Goal: Check status: Check status

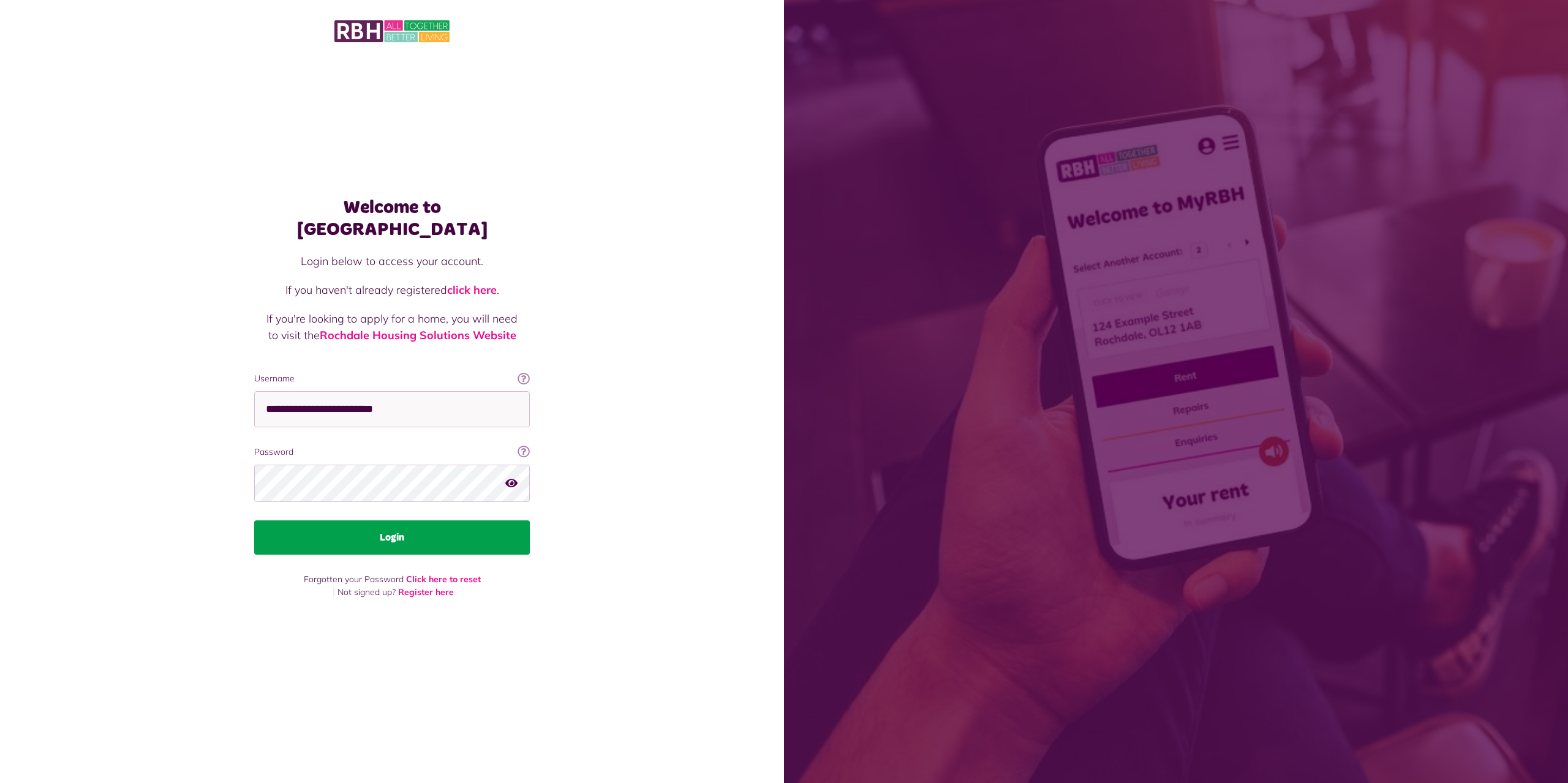
click at [381, 523] on button "Login" at bounding box center [392, 537] width 275 height 34
click at [420, 522] on button "Login" at bounding box center [392, 537] width 275 height 34
click at [398, 525] on button "Login" at bounding box center [392, 537] width 275 height 34
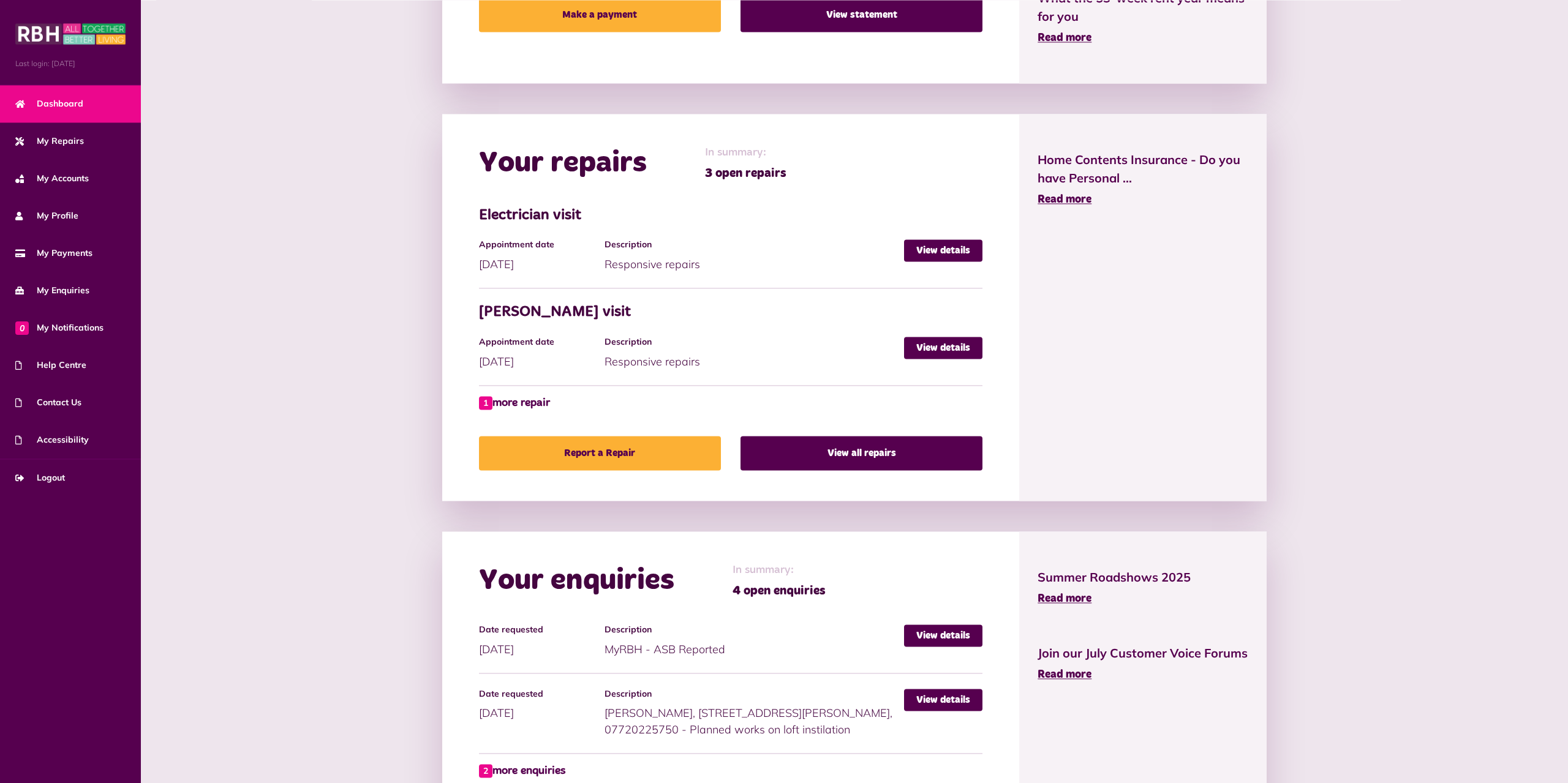
scroll to position [624, 0]
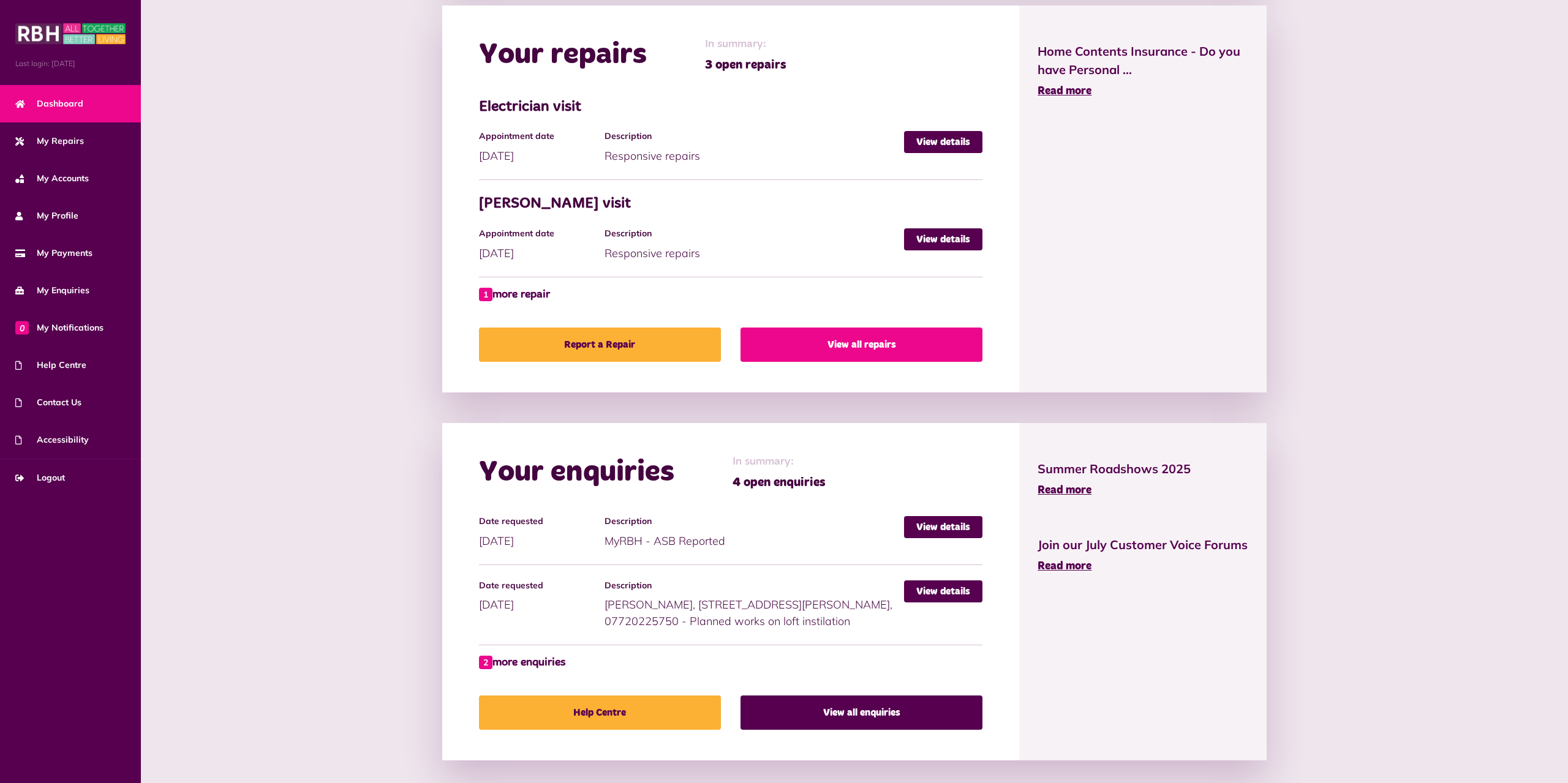
click at [848, 347] on link "View all repairs" at bounding box center [861, 345] width 242 height 34
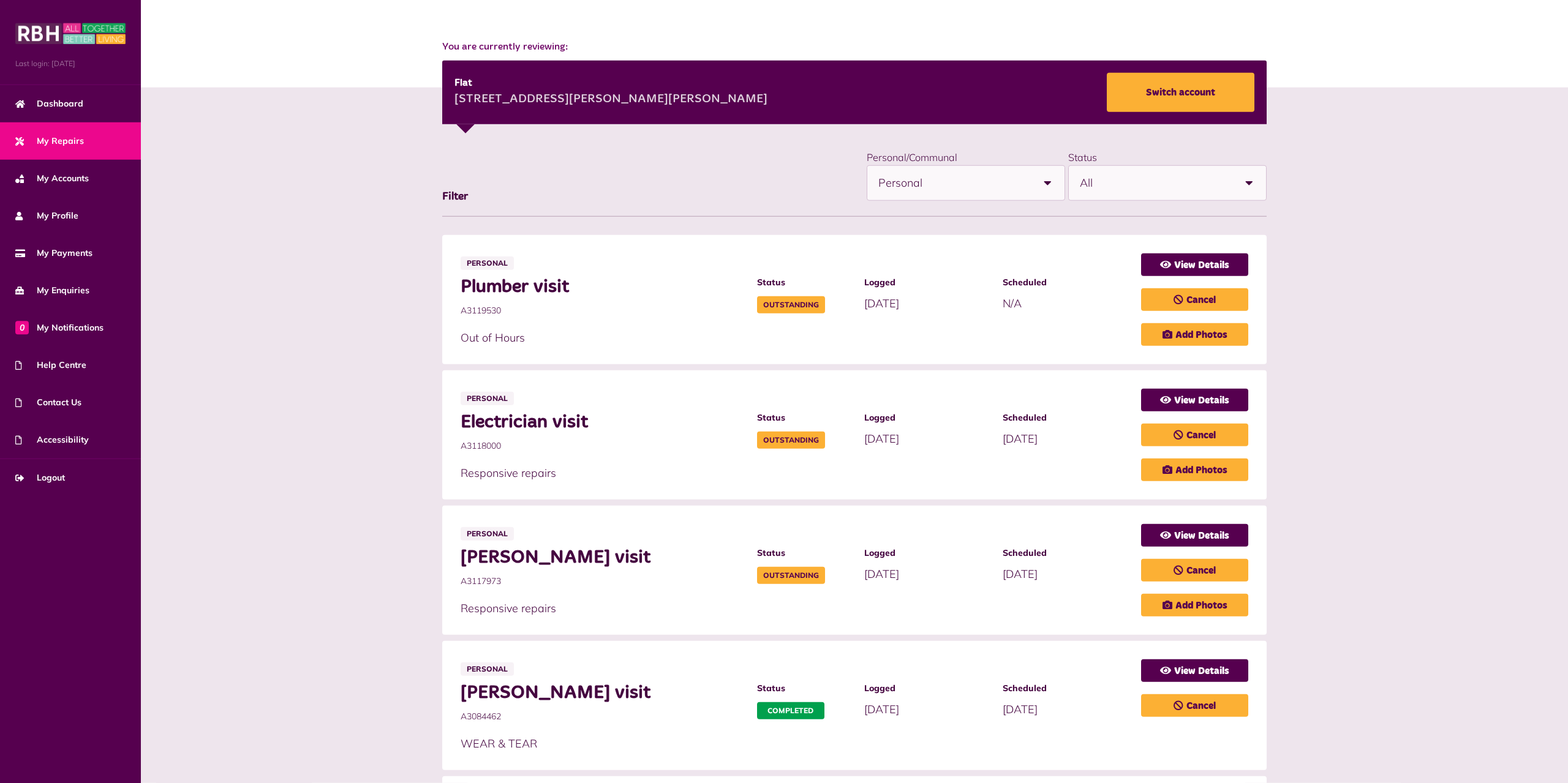
scroll to position [125, 0]
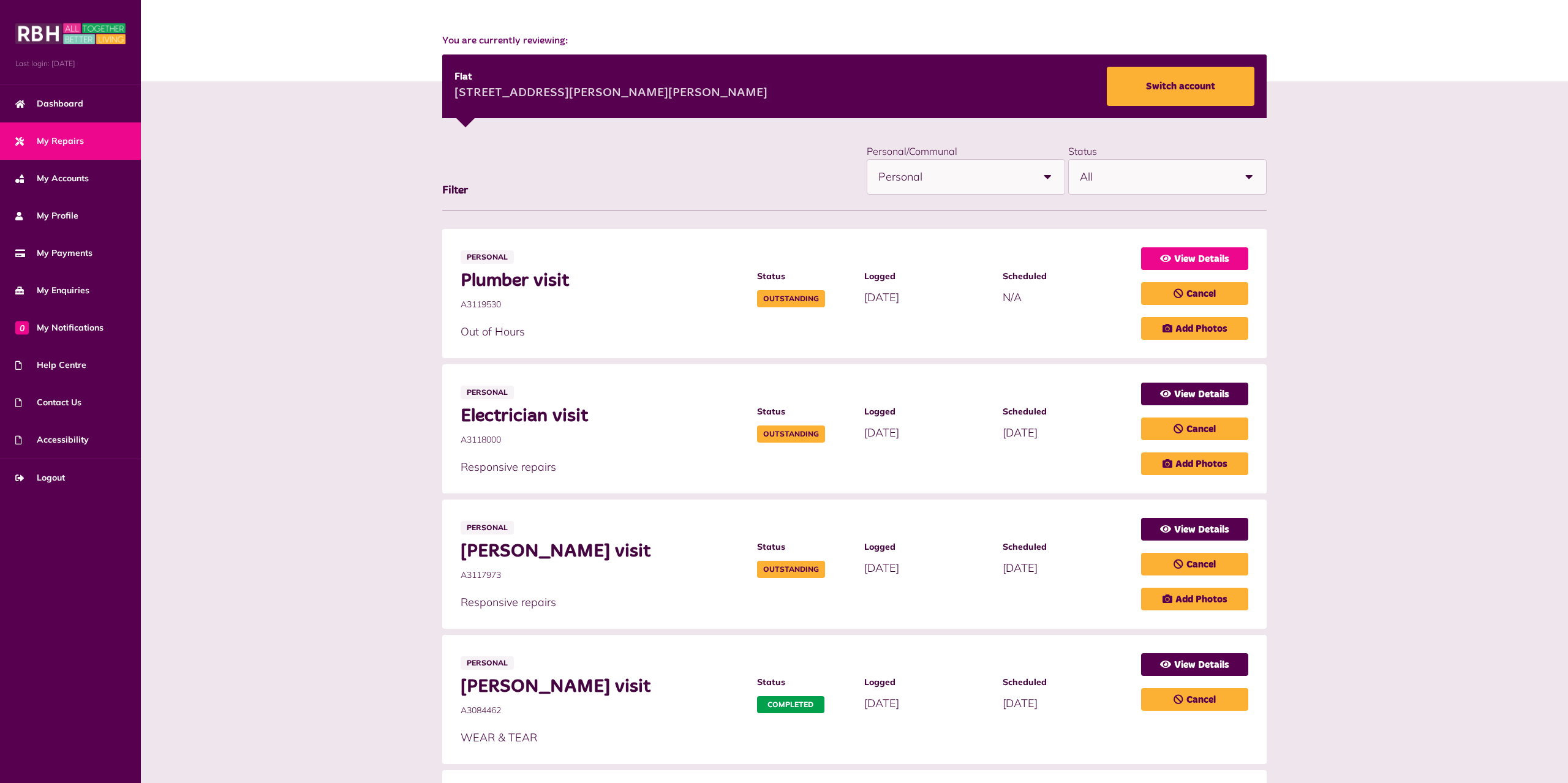
click at [1192, 264] on link "View Details" at bounding box center [1194, 259] width 107 height 23
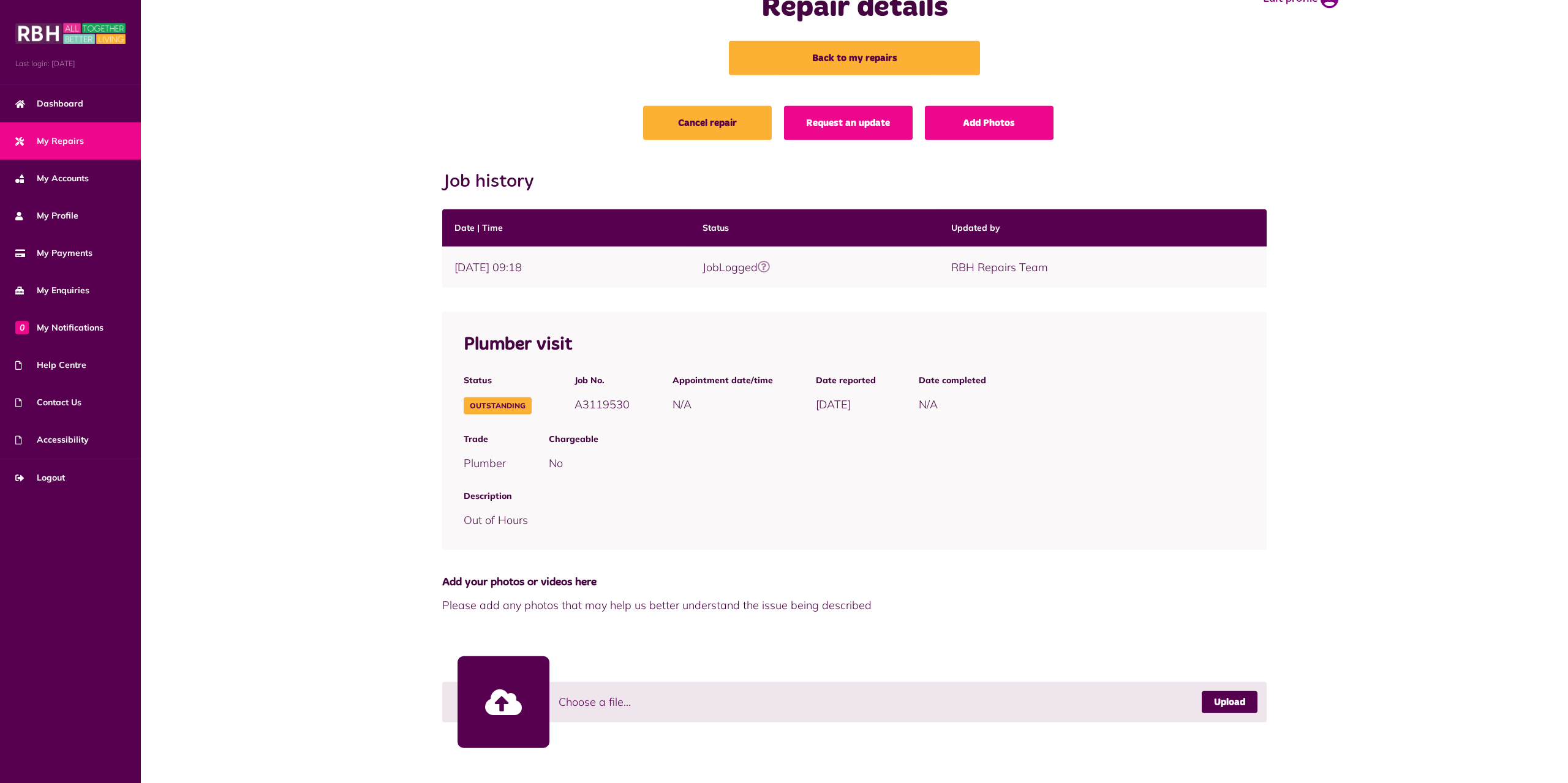
scroll to position [42, 0]
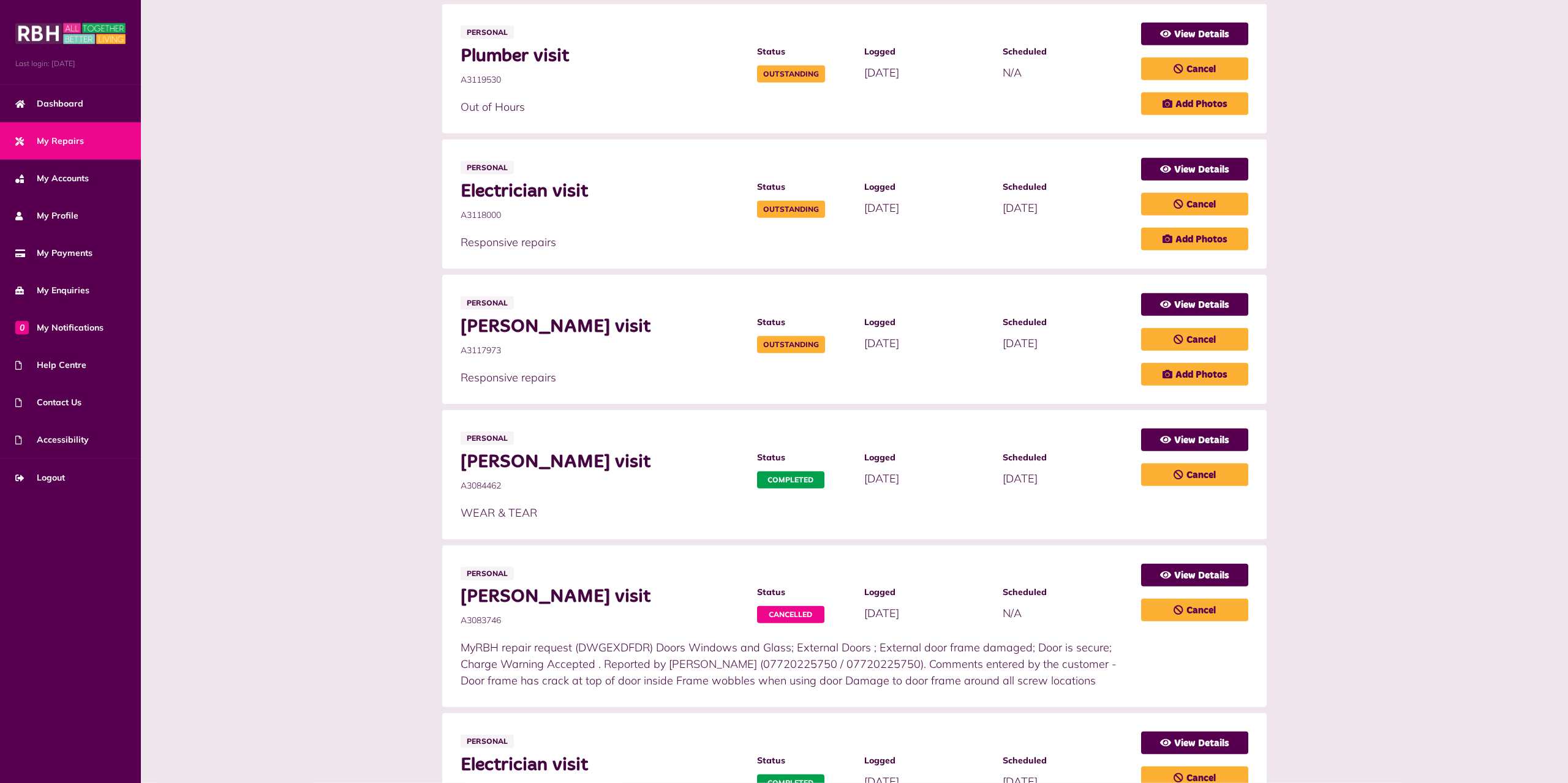
scroll to position [437, 0]
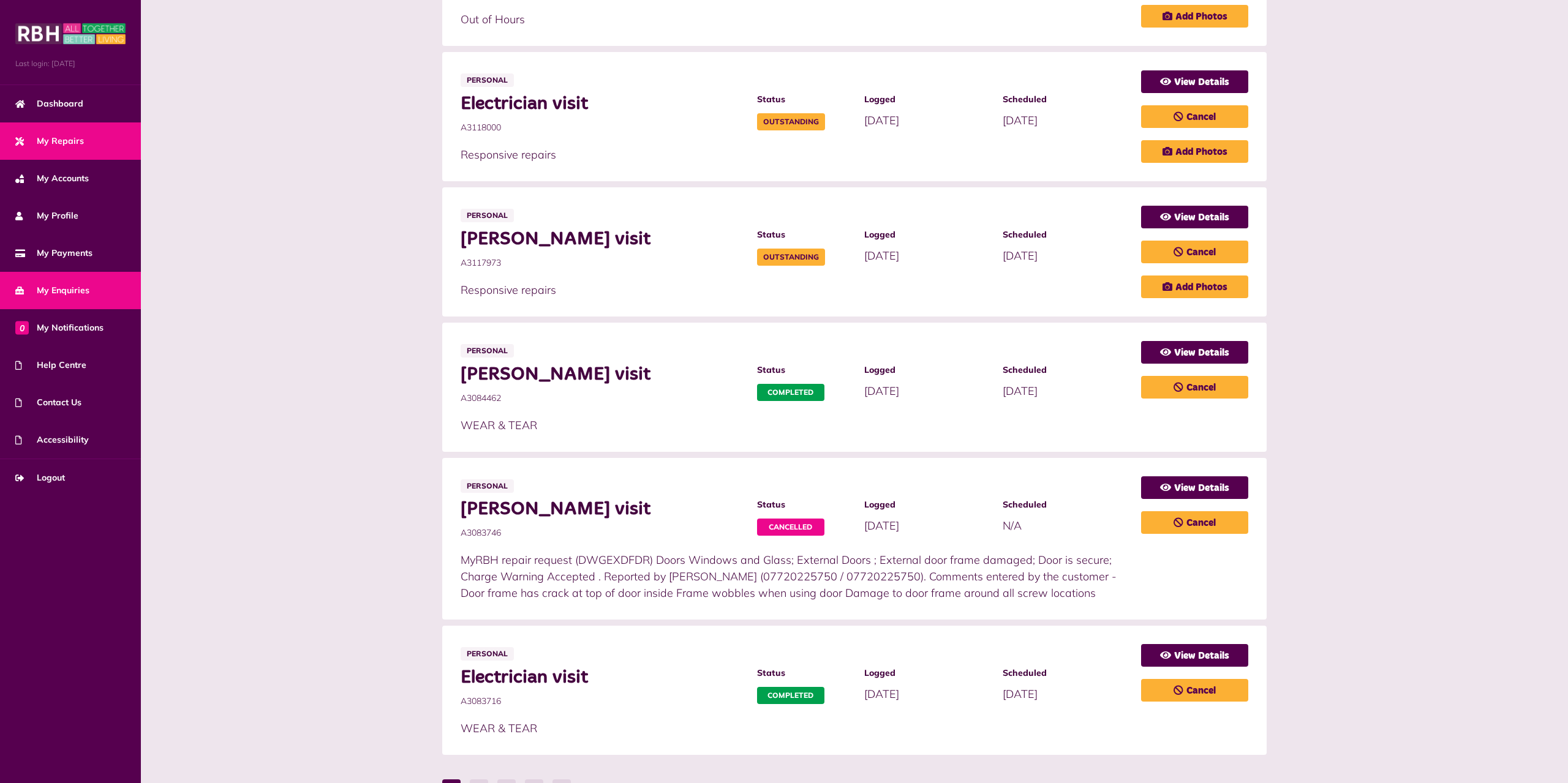
click at [32, 287] on span "My Enquiries" at bounding box center [52, 291] width 74 height 13
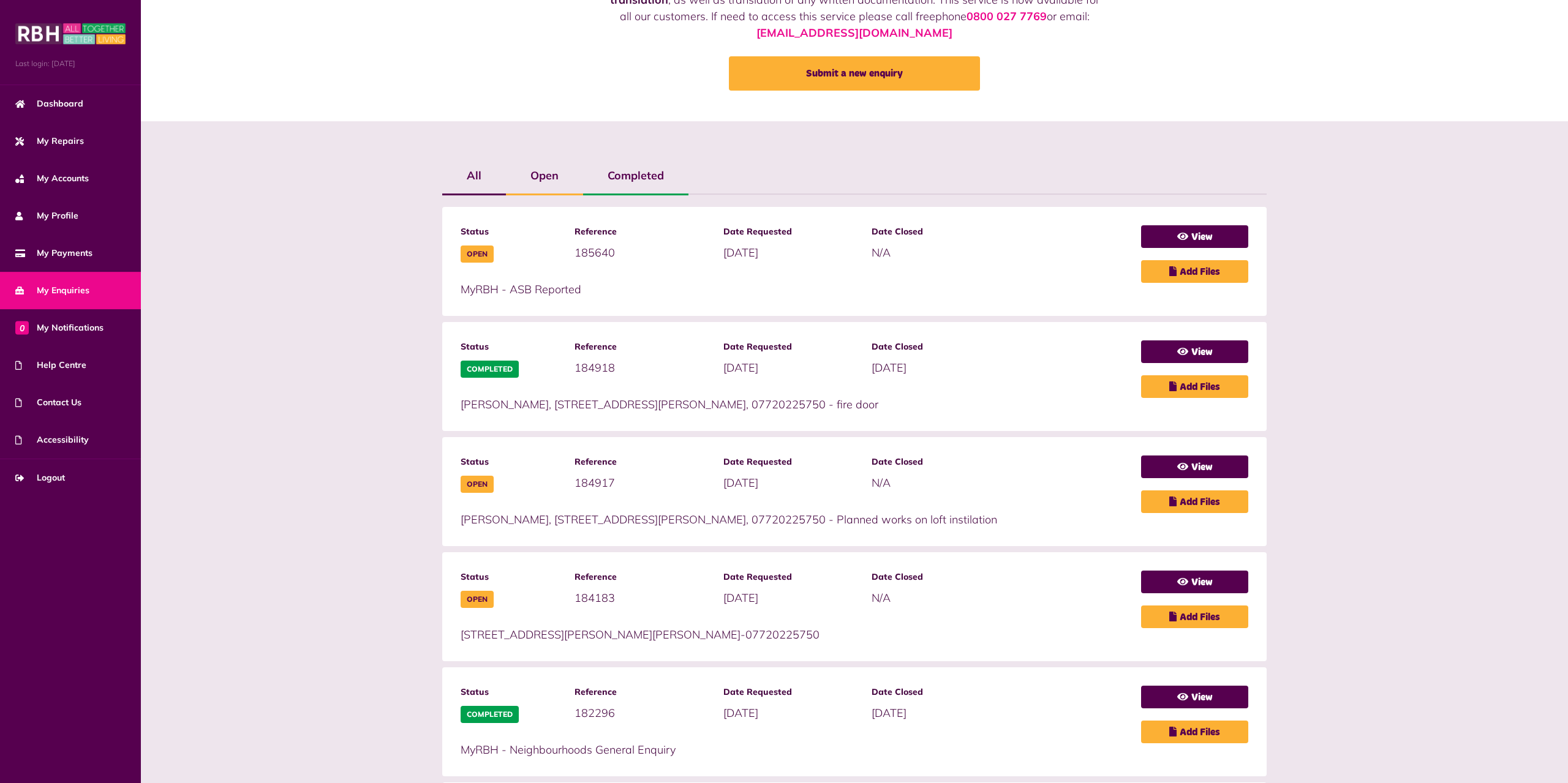
scroll to position [125, 0]
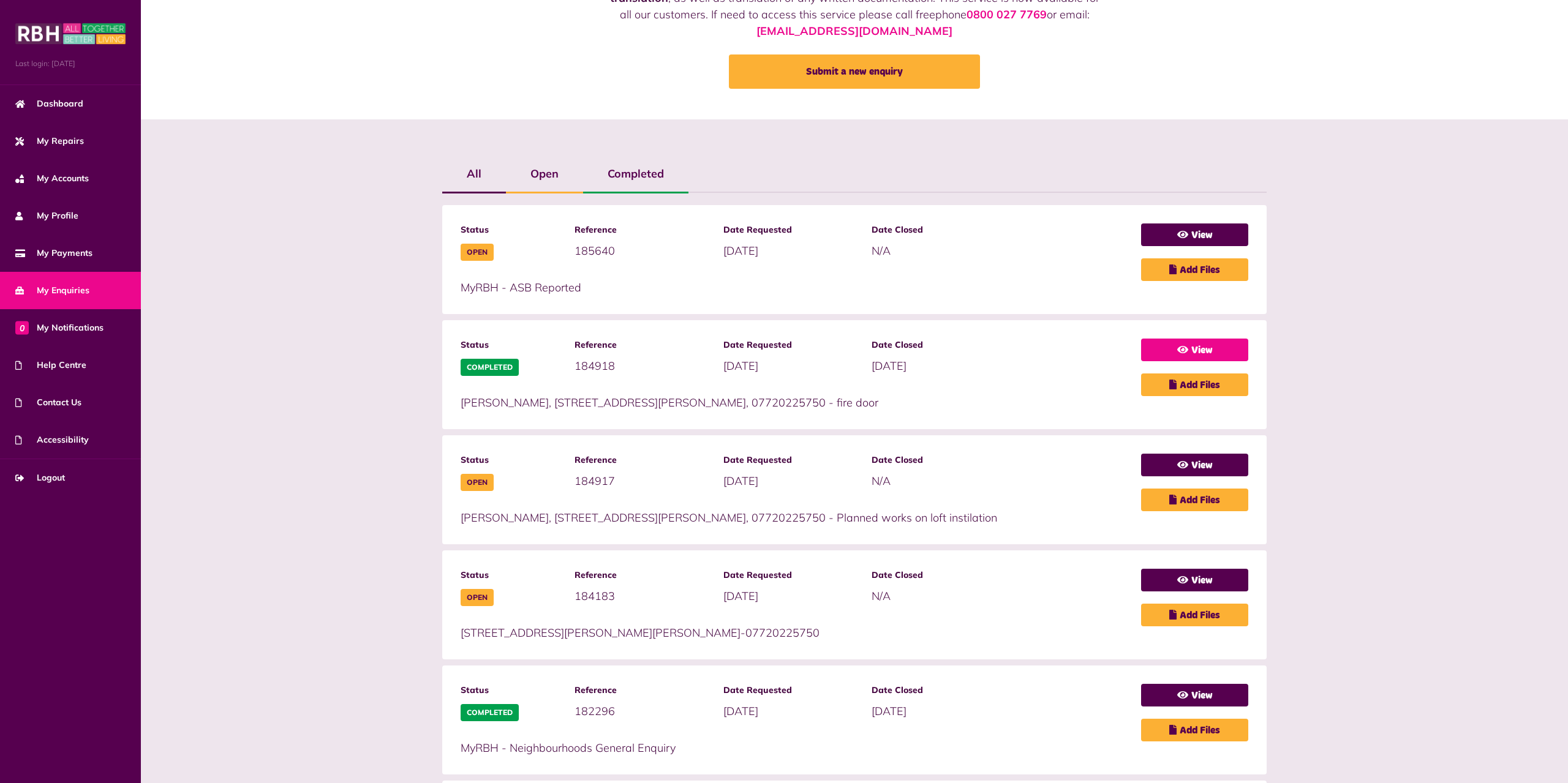
click at [1218, 359] on link "View" at bounding box center [1194, 350] width 107 height 23
click at [1205, 352] on link "View" at bounding box center [1194, 350] width 107 height 23
click at [1187, 348] on link "View" at bounding box center [1194, 350] width 107 height 23
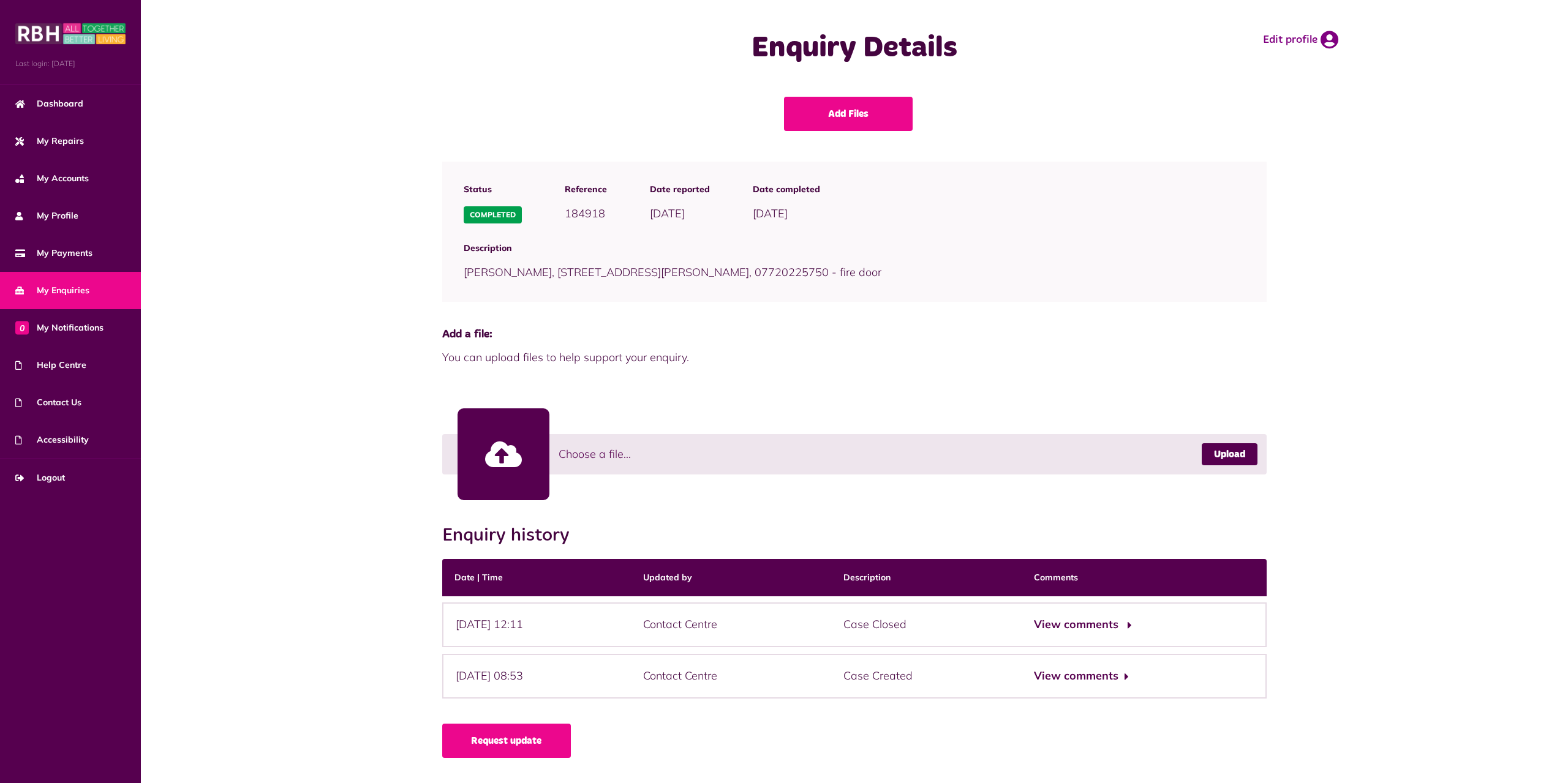
click at [1078, 626] on button "View comments" at bounding box center [1081, 625] width 95 height 18
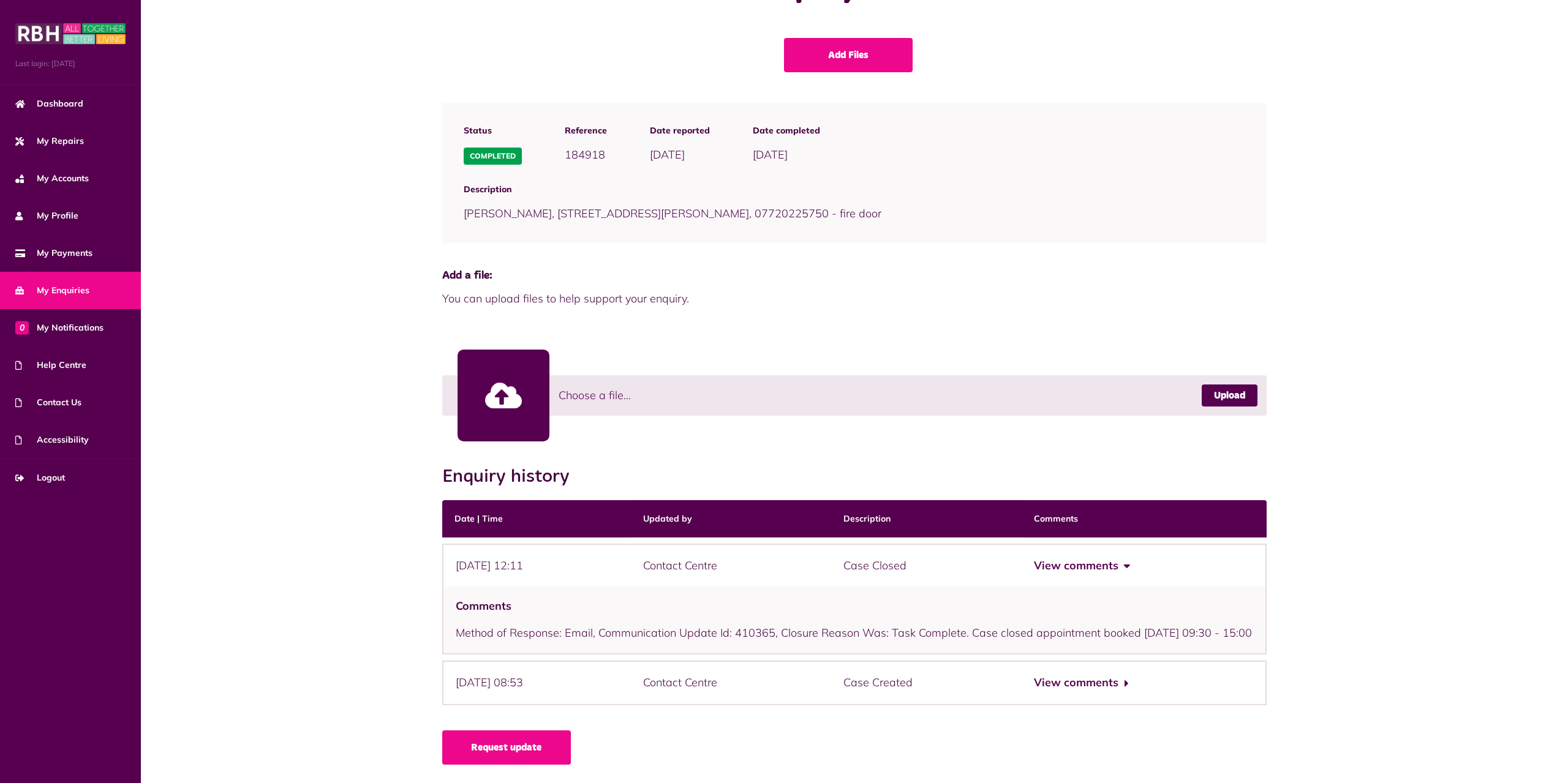
scroll to position [76, 0]
click at [1067, 683] on button "View comments" at bounding box center [1081, 683] width 95 height 18
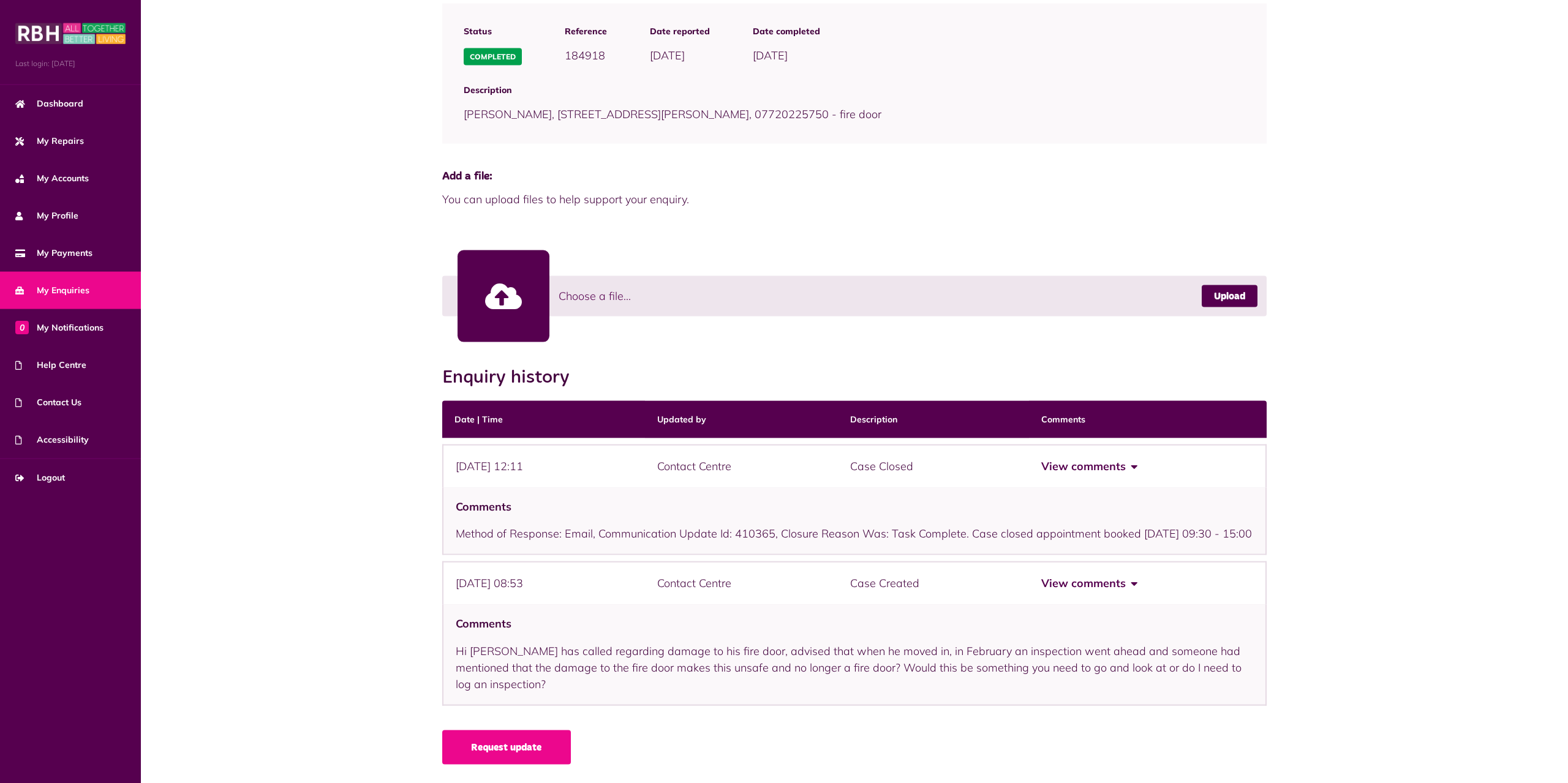
scroll to position [174, 0]
click at [1246, 488] on div "Comments Method of Response: Email, Communication Update Id: 410365, Closure Re…" at bounding box center [855, 522] width 825 height 68
click at [49, 339] on link "0 My Notifications" at bounding box center [70, 327] width 141 height 37
click at [51, 358] on link "Help Centre" at bounding box center [70, 365] width 141 height 37
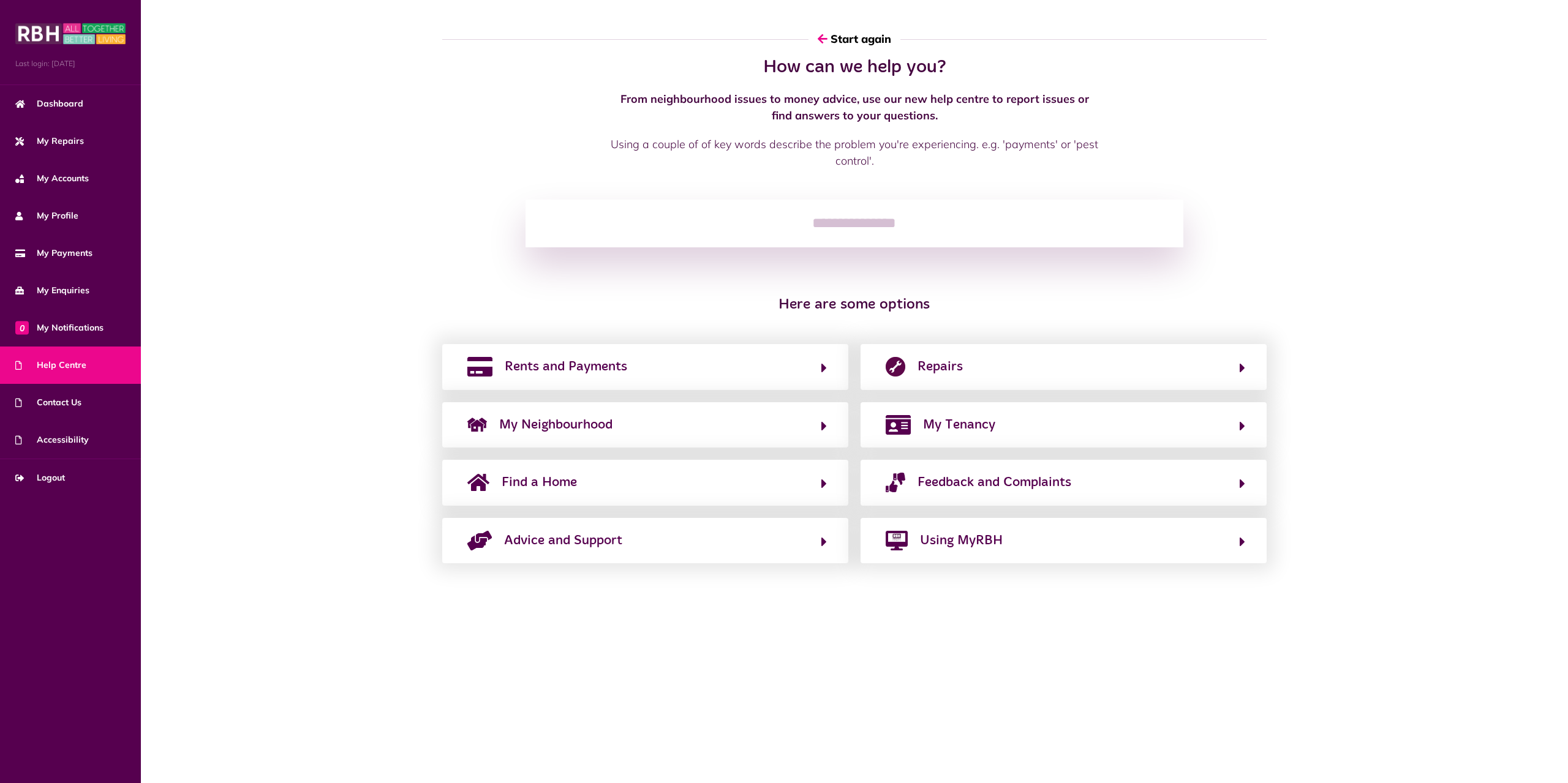
click at [53, 327] on span "0 My Notifications" at bounding box center [59, 328] width 88 height 13
click at [56, 110] on span "Dashboard" at bounding box center [49, 103] width 68 height 13
click at [56, 105] on span "Dashboard" at bounding box center [49, 103] width 68 height 13
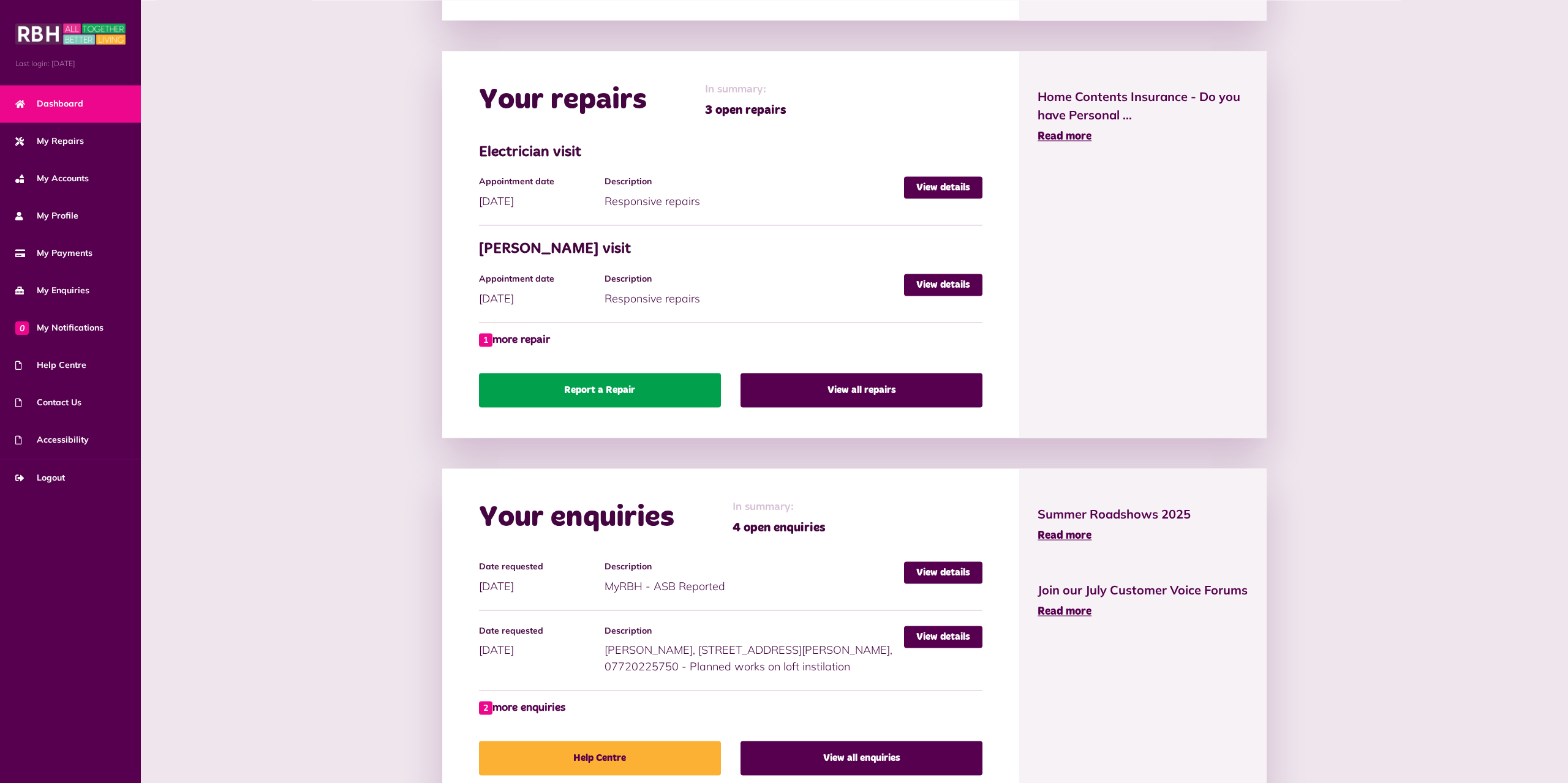
scroll to position [637, 0]
